Goal: Information Seeking & Learning: Compare options

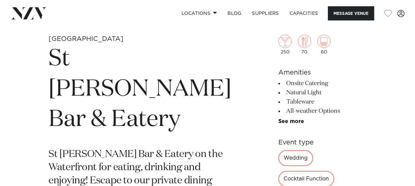
scroll to position [214, 0]
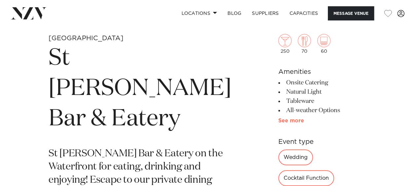
click at [279, 120] on link "See more" at bounding box center [305, 120] width 52 height 5
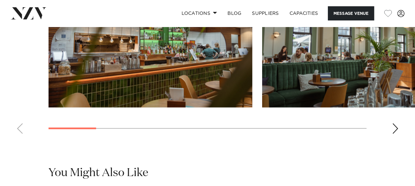
scroll to position [787, 0]
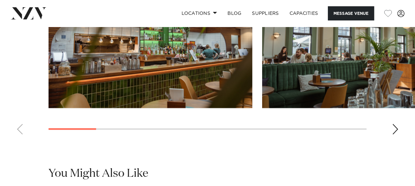
click at [397, 124] on div "Next slide" at bounding box center [395, 129] width 7 height 11
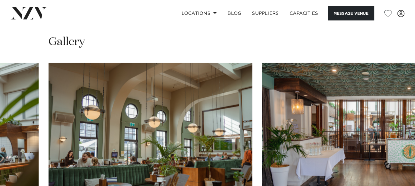
scroll to position [683, 0]
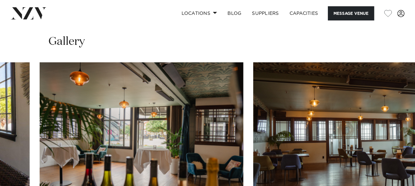
click at [270, 171] on swiper-container at bounding box center [207, 152] width 415 height 181
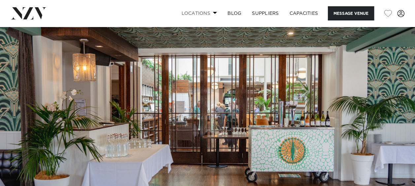
click at [214, 13] on span at bounding box center [215, 13] width 4 height 2
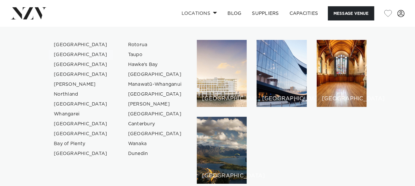
click at [64, 56] on link "[GEOGRAPHIC_DATA]" at bounding box center [81, 55] width 64 height 10
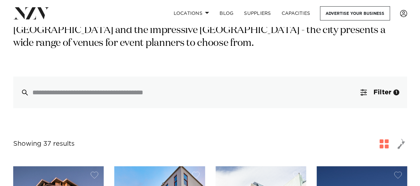
scroll to position [115, 0]
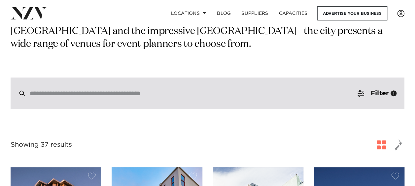
click at [114, 101] on div at bounding box center [208, 94] width 394 height 32
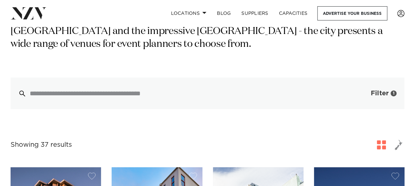
click at [365, 93] on button "Filter 1" at bounding box center [377, 94] width 55 height 32
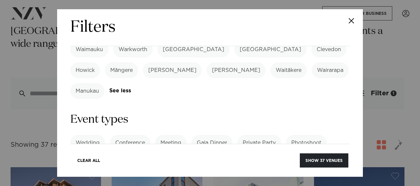
scroll to position [252, 0]
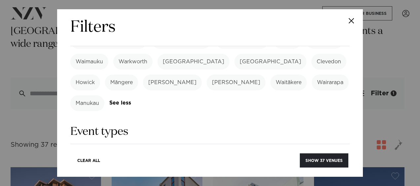
click at [161, 168] on label "Cocktail Function" at bounding box center [156, 176] width 56 height 16
click at [253, 147] on label "Private Party" at bounding box center [260, 155] width 44 height 16
click at [256, 147] on label "Private Party" at bounding box center [260, 155] width 44 height 16
click at [294, 173] on link "See more" at bounding box center [320, 176] width 52 height 6
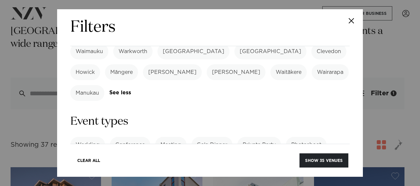
scroll to position [263, 0]
click at [91, 137] on label "Wedding" at bounding box center [87, 145] width 35 height 16
click at [263, 137] on label "Private Party" at bounding box center [260, 145] width 44 height 16
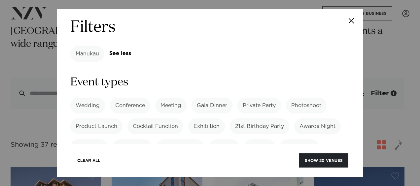
scroll to position [304, 0]
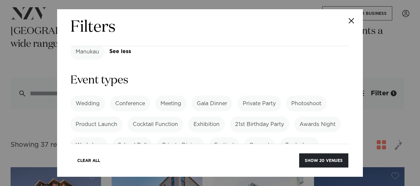
click at [200, 158] on label "Special Occasion" at bounding box center [204, 166] width 55 height 16
click at [309, 159] on button "Show 14 venues" at bounding box center [324, 161] width 48 height 14
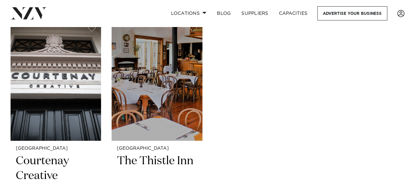
scroll to position [965, 0]
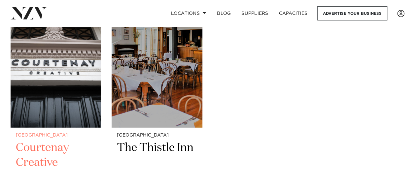
click at [44, 90] on img at bounding box center [56, 67] width 91 height 122
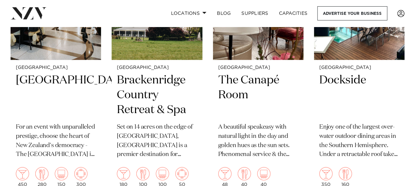
scroll to position [769, 0]
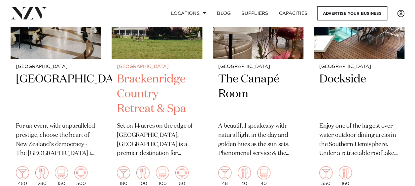
click at [142, 78] on h2 "Brackenridge Country Retreat & Spa" at bounding box center [157, 94] width 80 height 45
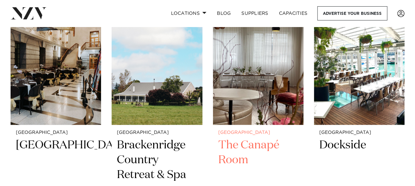
scroll to position [702, 0]
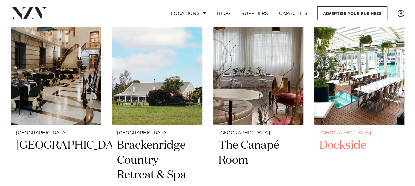
click at [342, 146] on h2 "Dockside" at bounding box center [360, 160] width 80 height 45
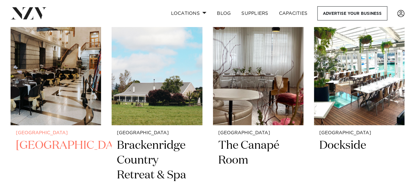
click at [42, 150] on h2 "Parliament Buildings" at bounding box center [56, 160] width 80 height 45
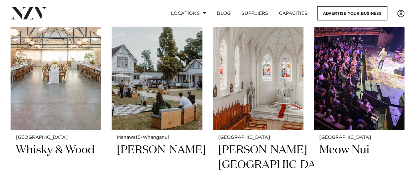
scroll to position [433, 0]
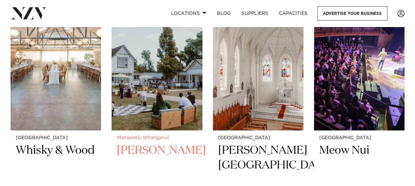
click at [127, 154] on h2 "Tatum" at bounding box center [157, 165] width 80 height 45
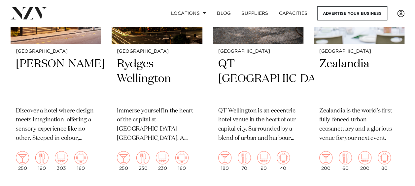
scroll to position [255, 0]
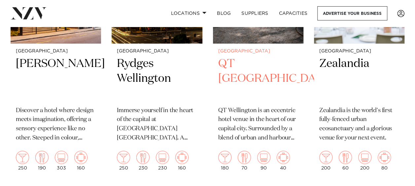
click at [258, 65] on h2 "QT Wellington" at bounding box center [258, 79] width 80 height 45
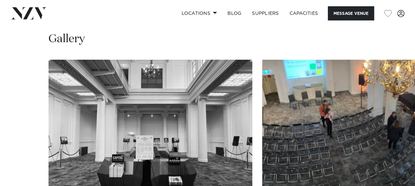
scroll to position [572, 0]
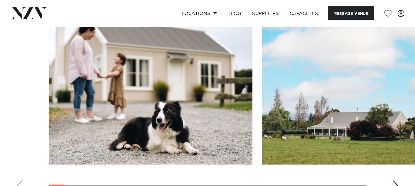
scroll to position [723, 0]
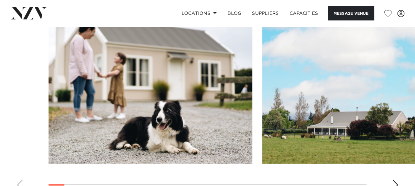
click at [397, 180] on div "Next slide" at bounding box center [395, 185] width 7 height 11
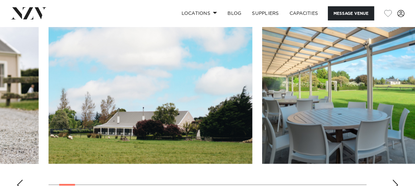
click at [397, 180] on div "Next slide" at bounding box center [395, 185] width 7 height 11
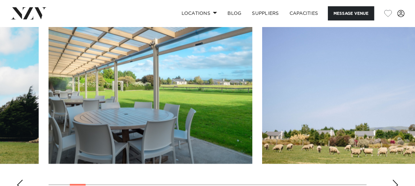
click at [397, 180] on div "Next slide" at bounding box center [395, 185] width 7 height 11
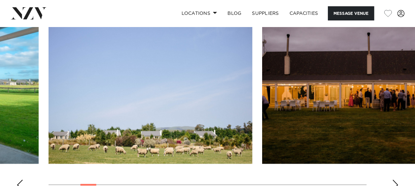
click at [397, 180] on div "Next slide" at bounding box center [395, 185] width 7 height 11
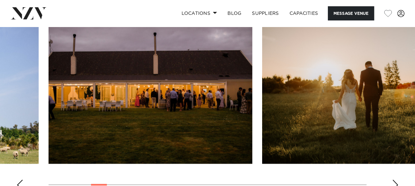
click at [397, 180] on div "Next slide" at bounding box center [395, 185] width 7 height 11
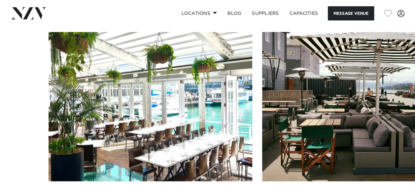
scroll to position [636, 0]
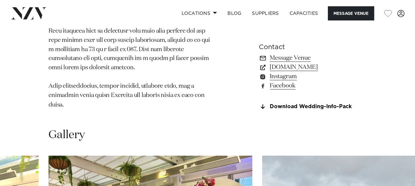
scroll to position [515, 0]
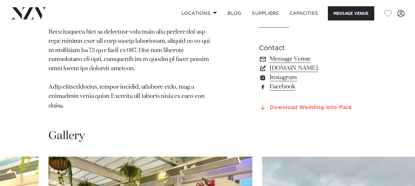
click at [326, 105] on link "Download Wedding-Info-Pack" at bounding box center [313, 108] width 108 height 6
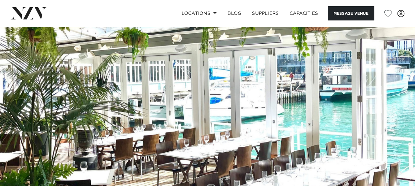
scroll to position [14, 0]
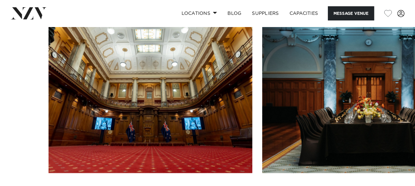
scroll to position [796, 0]
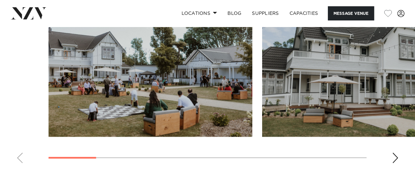
scroll to position [916, 0]
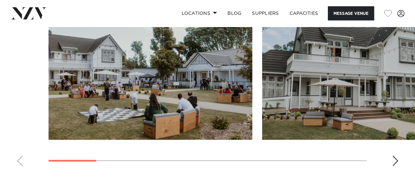
click at [396, 167] on div "Next slide" at bounding box center [395, 161] width 7 height 11
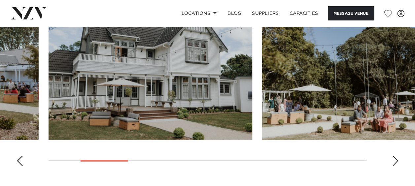
click at [396, 167] on div "Next slide" at bounding box center [395, 161] width 7 height 11
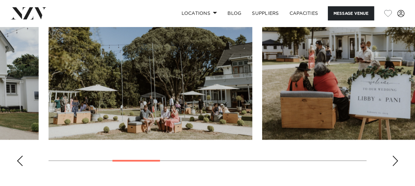
click at [396, 167] on div "Next slide" at bounding box center [395, 161] width 7 height 11
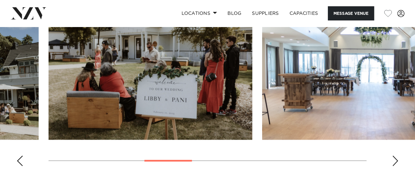
click at [396, 167] on div "Next slide" at bounding box center [395, 161] width 7 height 11
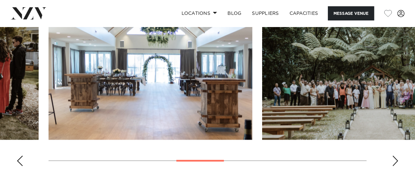
click at [396, 167] on div "Next slide" at bounding box center [395, 161] width 7 height 11
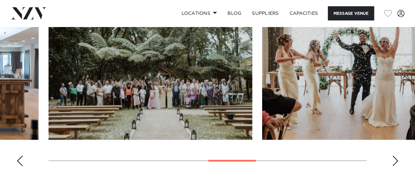
click at [396, 167] on div "Next slide" at bounding box center [395, 161] width 7 height 11
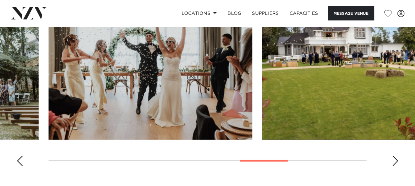
click at [396, 167] on div "Next slide" at bounding box center [395, 161] width 7 height 11
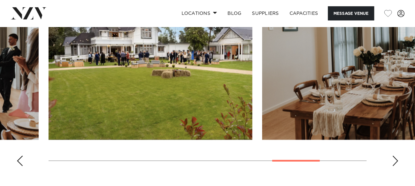
click at [396, 167] on div "Next slide" at bounding box center [395, 161] width 7 height 11
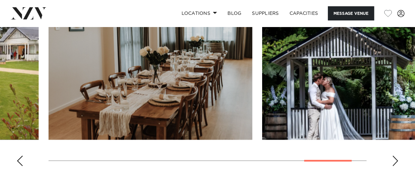
click at [396, 167] on div "Next slide" at bounding box center [395, 161] width 7 height 11
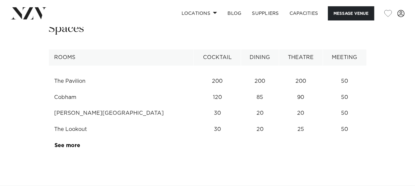
scroll to position [1096, 0]
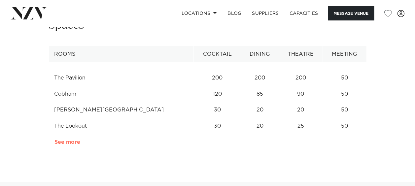
click at [61, 145] on link "See more" at bounding box center [81, 142] width 52 height 5
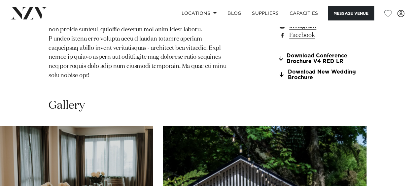
scroll to position [779, 0]
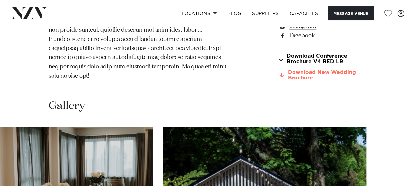
click at [306, 81] on link "Download New Wedding Brochure" at bounding box center [323, 75] width 88 height 11
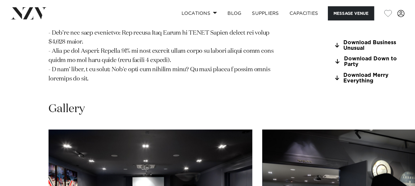
scroll to position [798, 0]
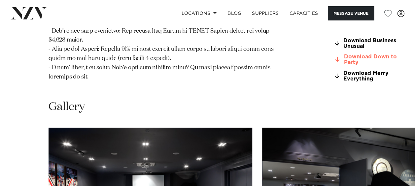
click at [334, 66] on link "Download Down to Party" at bounding box center [370, 60] width 72 height 11
